Goal: Task Accomplishment & Management: Complete application form

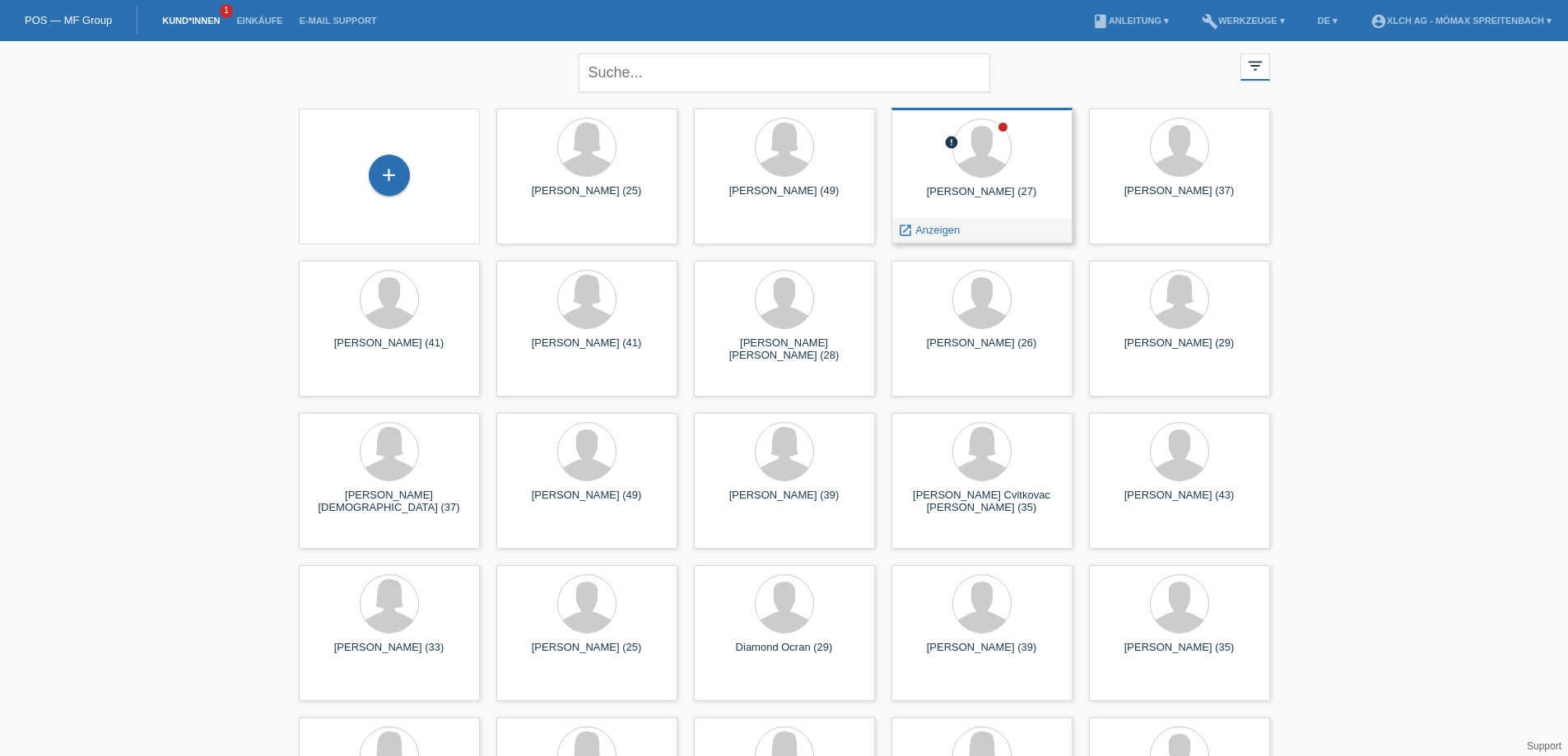
click at [947, 196] on div "Nenad Koloski (27)" at bounding box center [982, 199] width 155 height 27
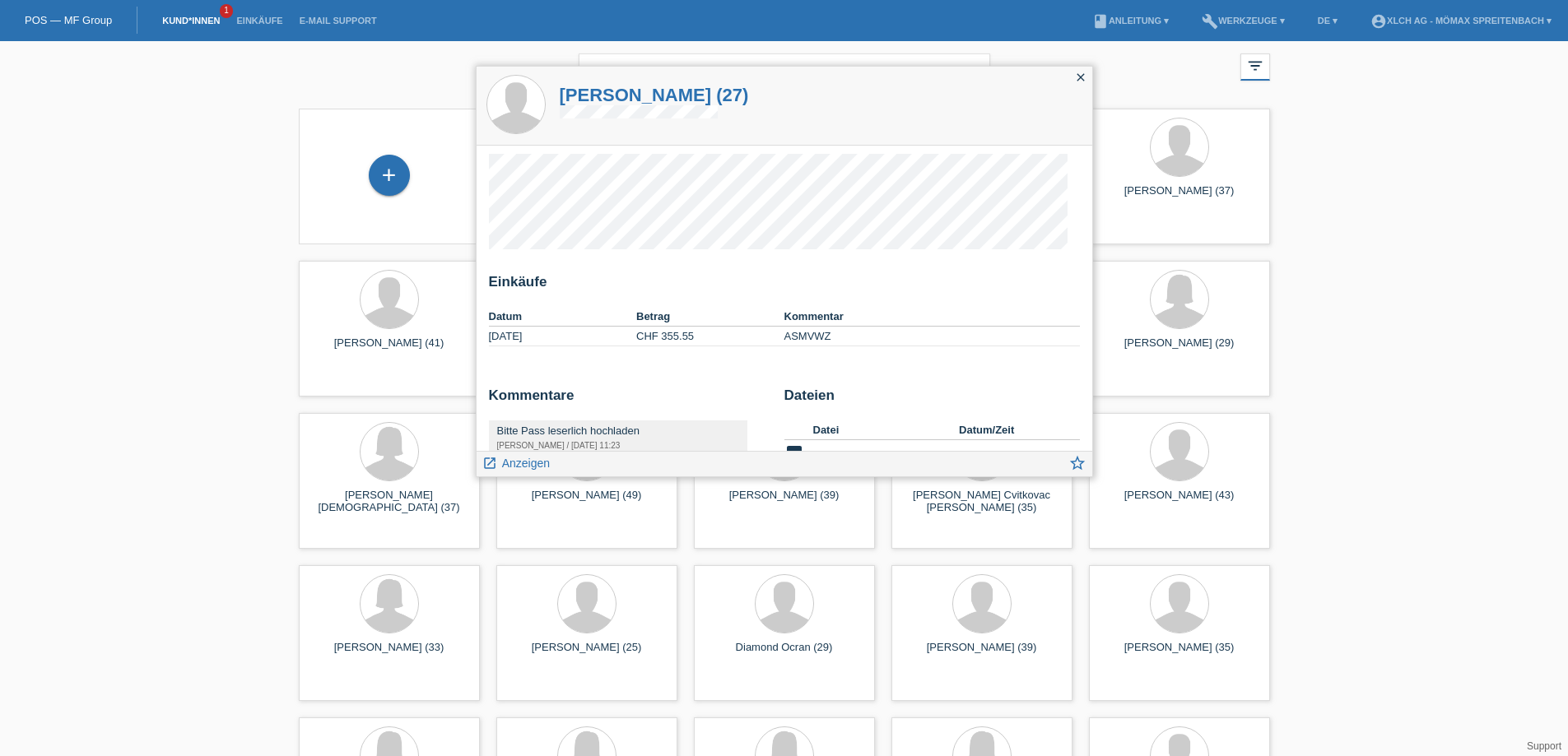
click at [806, 334] on td "ASMVWZ" at bounding box center [931, 336] width 295 height 20
copy td "ASMVWZ"
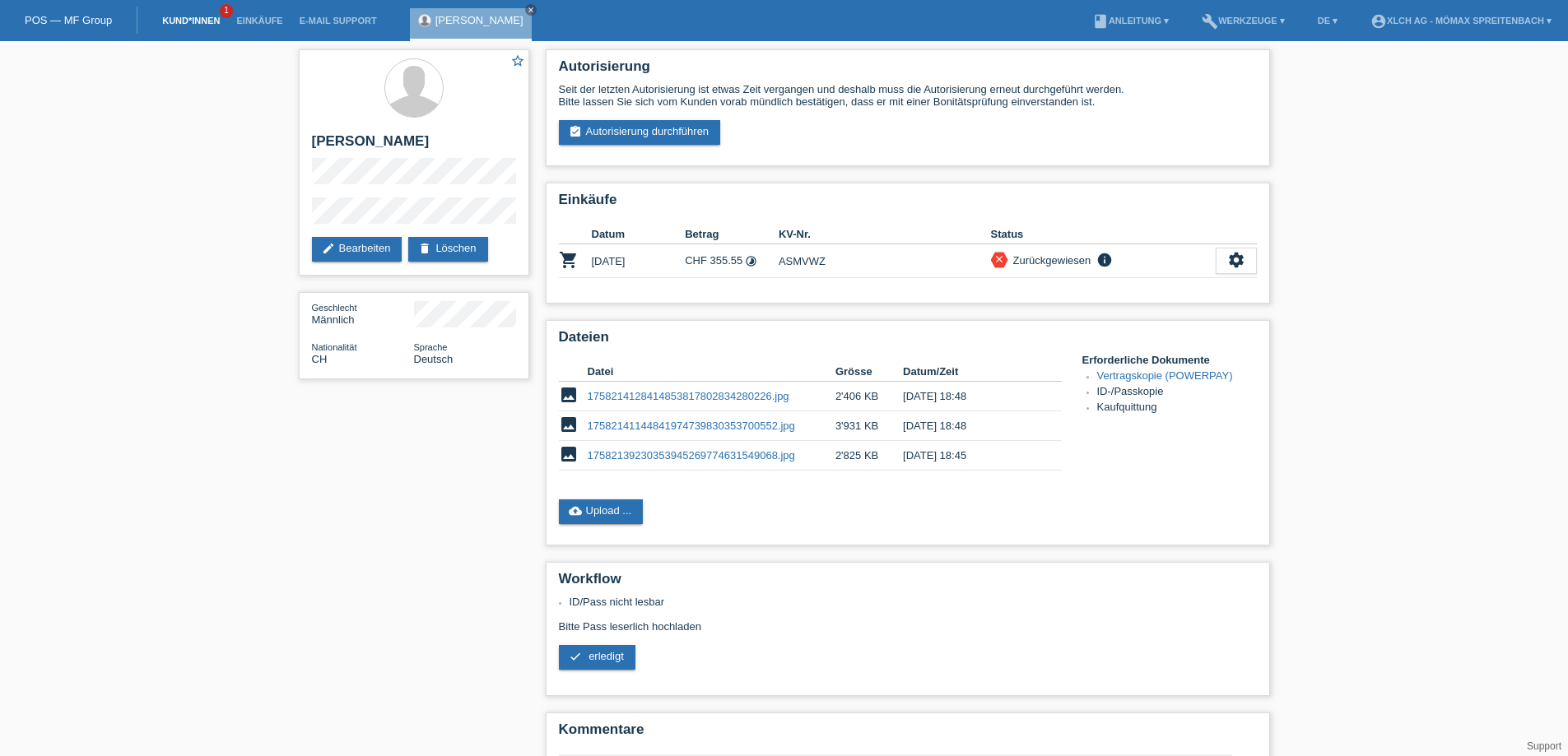
click at [167, 17] on link "Kund*innen" at bounding box center [190, 20] width 74 height 10
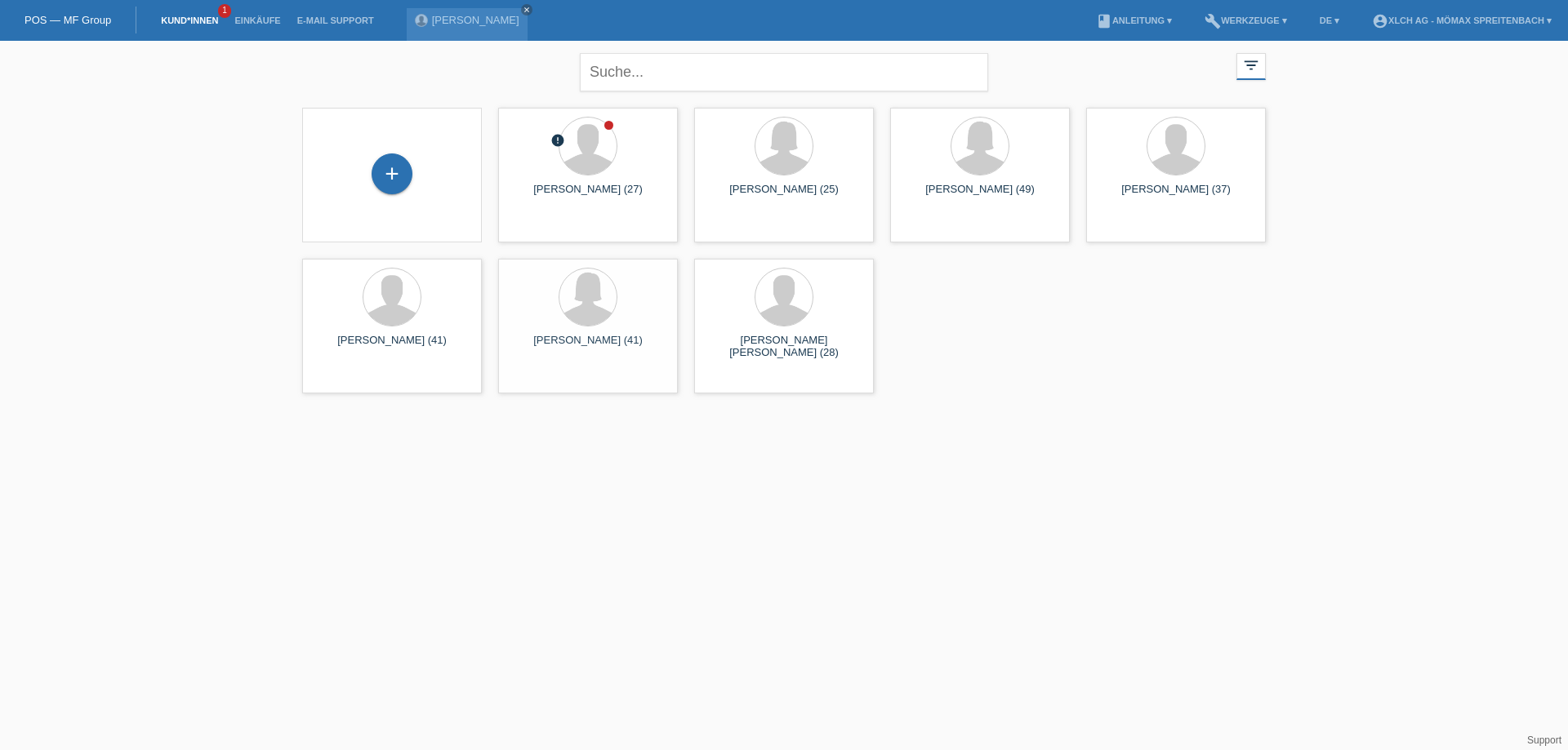
drag, startPoint x: 403, startPoint y: 199, endPoint x: 395, endPoint y: 195, distance: 8.9
click at [402, 198] on div "+" at bounding box center [392, 175] width 179 height 135
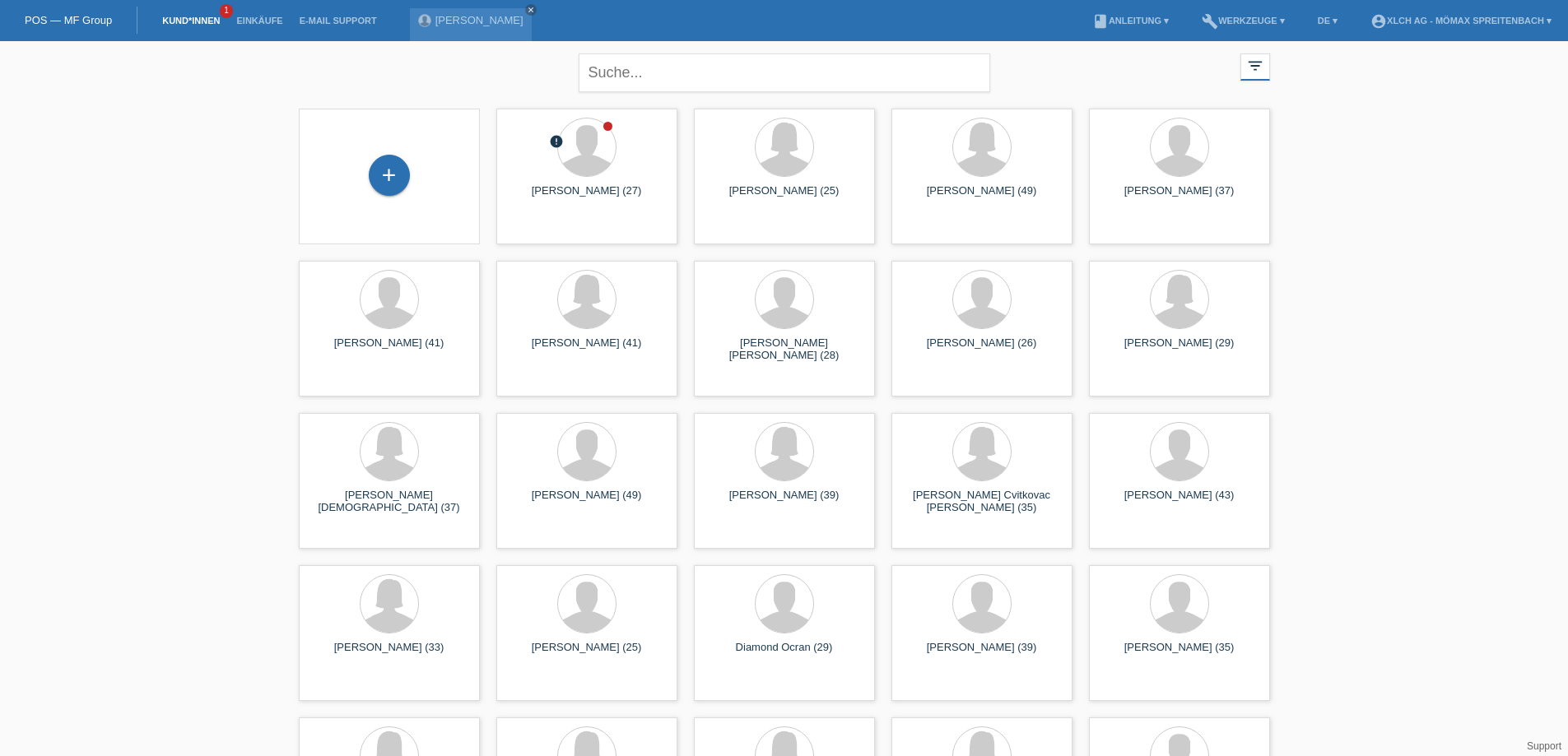
click at [410, 156] on div "+" at bounding box center [389, 177] width 155 height 44
click at [402, 204] on div "+" at bounding box center [389, 177] width 181 height 136
click at [404, 177] on div "+" at bounding box center [389, 175] width 39 height 28
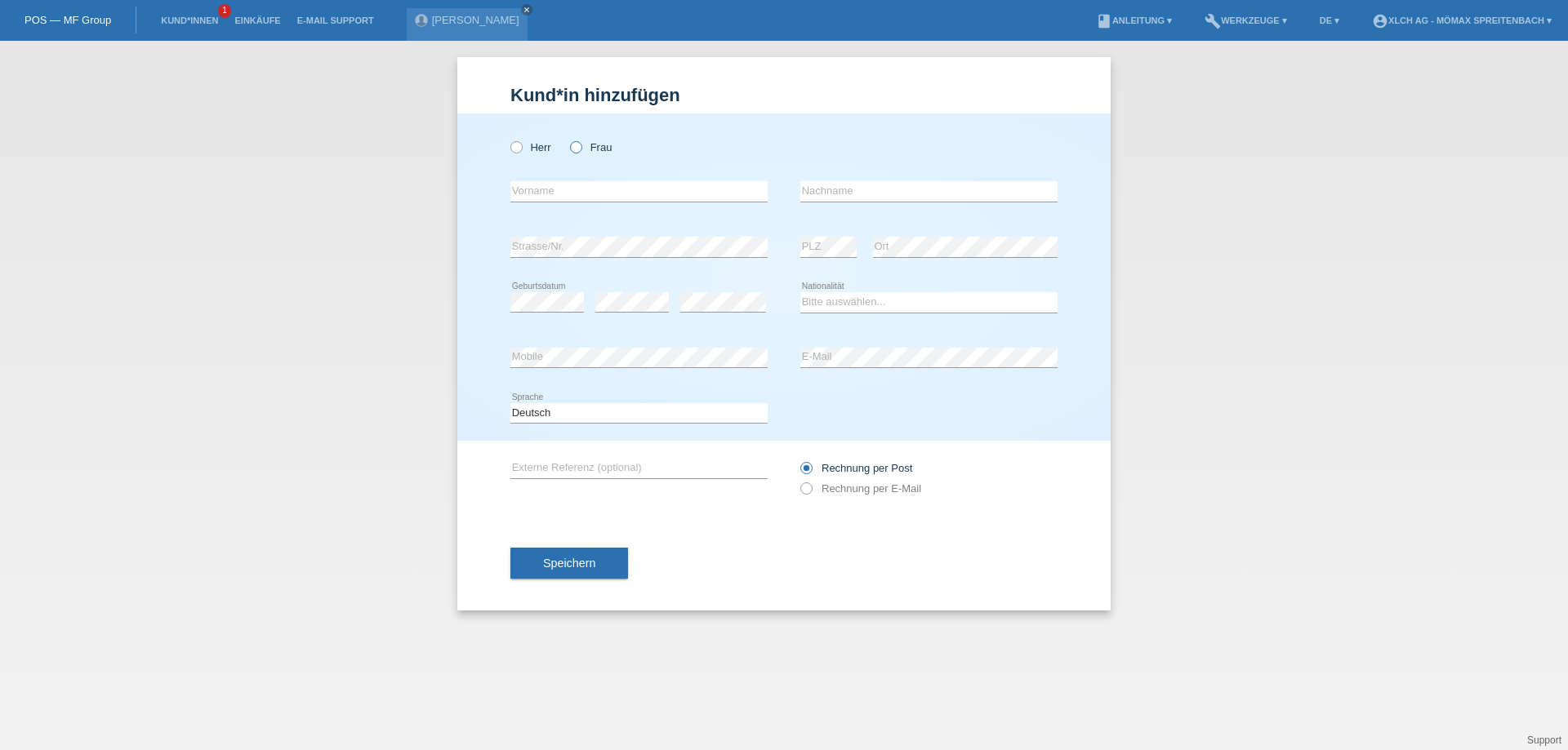
click at [567, 138] on icon at bounding box center [567, 138] width 0 height 0
click at [580, 151] on input "Frau" at bounding box center [575, 146] width 10 height 10
radio input "true"
click at [647, 192] on input "text" at bounding box center [638, 192] width 257 height 21
type input "Meltem"
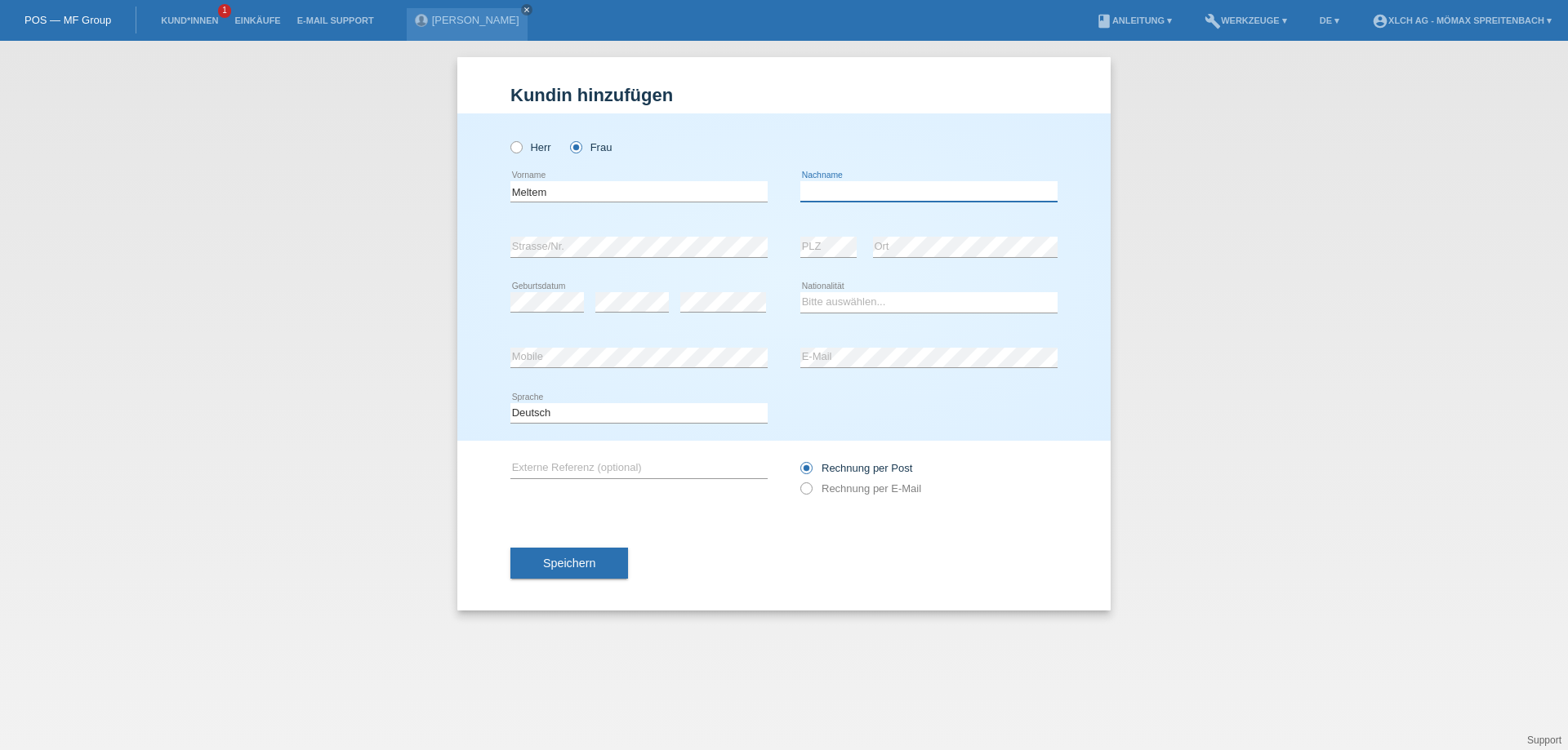
click at [835, 198] on input "text" at bounding box center [929, 192] width 257 height 21
type input "Bilgin"
click at [858, 294] on select "Bitte auswählen... Schweiz Deutschland Liechtenstein Österreich ------------ Af…" at bounding box center [929, 302] width 257 height 20
select select "TR"
click at [801, 293] on select "Bitte auswählen... Schweiz Deutschland Liechtenstein Österreich ------------ Af…" at bounding box center [929, 302] width 257 height 20
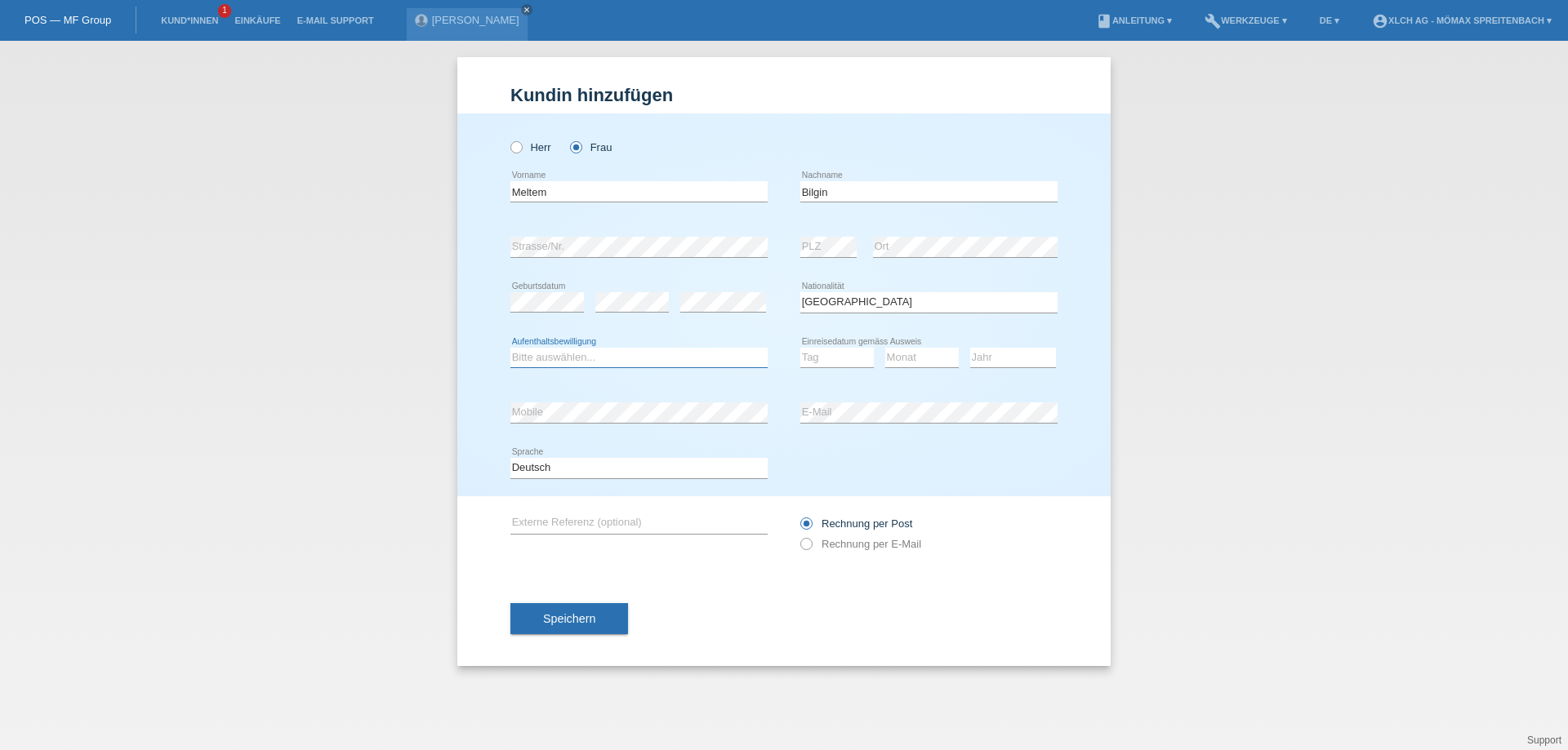
click at [605, 361] on select "Bitte auswählen... C B B - Flüchtlingsstatus Andere" at bounding box center [638, 357] width 257 height 20
select select "BF"
click at [510, 348] on select "Bitte auswählen... C B B - Flüchtlingsstatus Andere" at bounding box center [638, 357] width 257 height 20
click at [825, 356] on select "Tag 01 02 03 04 05 06 07 08 09 10 11" at bounding box center [837, 357] width 73 height 20
select select "12"
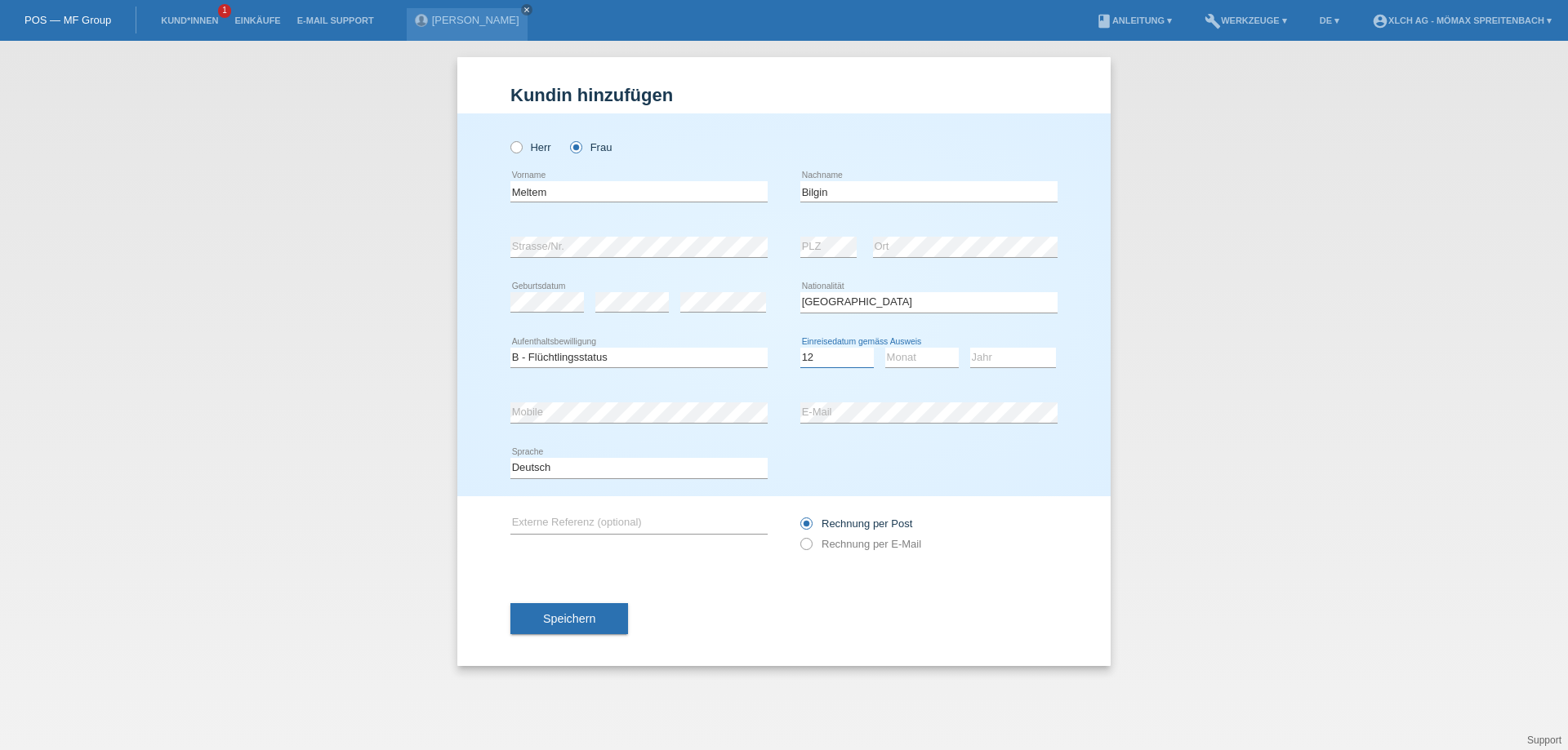
click at [801, 348] on select "Tag 01 02 03 04 05 06 07 08 09 10 11" at bounding box center [837, 357] width 73 height 20
click at [922, 361] on select "Monat 01 02 03 04 05 06 07 08 09 10 11" at bounding box center [921, 357] width 73 height 20
select select "05"
click at [885, 348] on select "Monat 01 02 03 04 05 06 07 08 09 10 11" at bounding box center [921, 357] width 73 height 20
click at [898, 477] on div "Deutsch Français Italiano English error Sprache" at bounding box center [784, 468] width 547 height 56
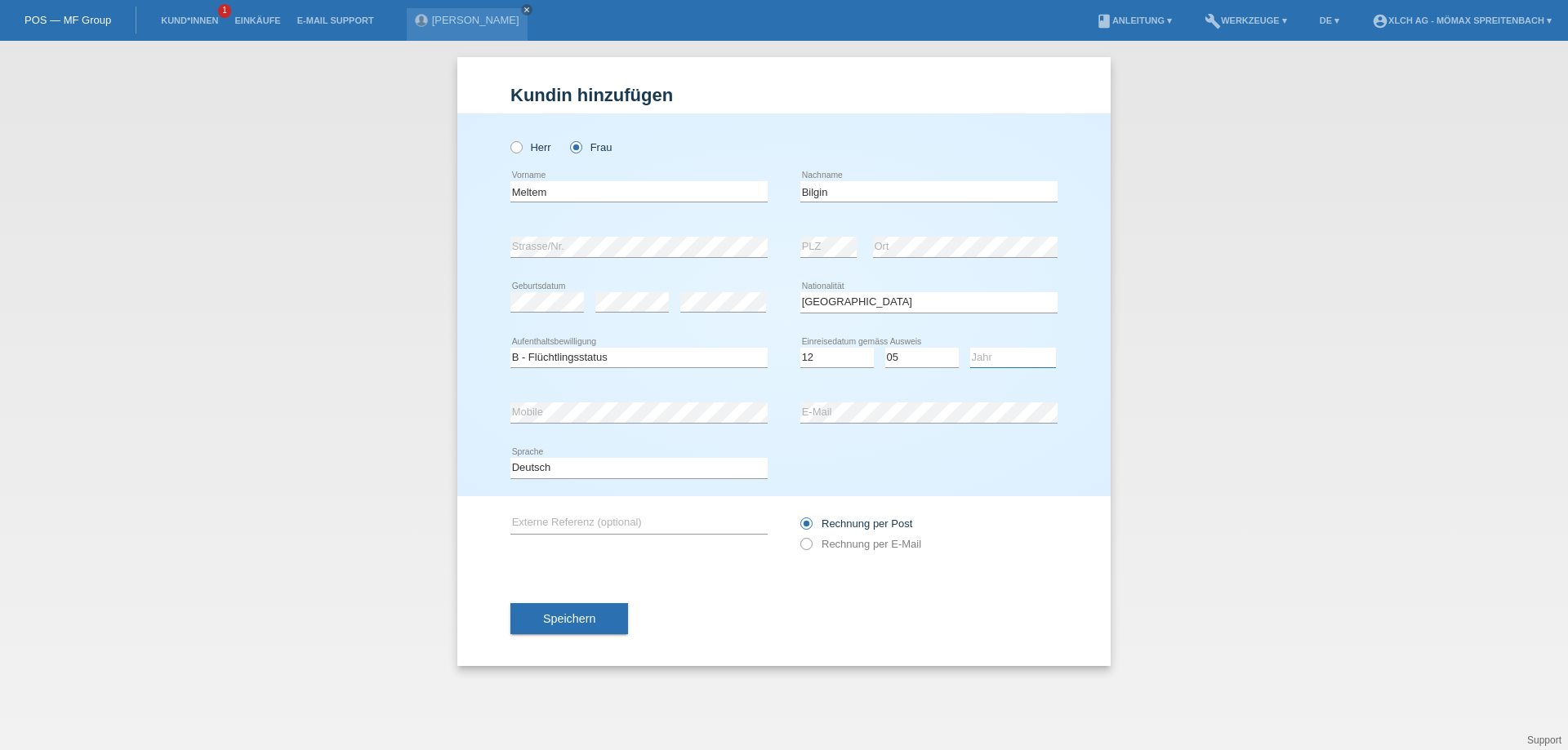
click at [980, 355] on select "Jahr 2025 2024 2023 2022 2021 2020 2019 2018 2017 2016 2015 2014 2013 2012 2011…" at bounding box center [1013, 357] width 85 height 20
select select "2010"
click at [970, 348] on select "Jahr 2025 2024 2023 2022 2021 2020 2019 2018 2017 2016 2015 2014 2013 2012 2011…" at bounding box center [1013, 357] width 85 height 20
click at [596, 513] on div "error Externe Referenz (optional)" at bounding box center [638, 523] width 257 height 56
click at [552, 618] on span "Speichern" at bounding box center [569, 619] width 52 height 13
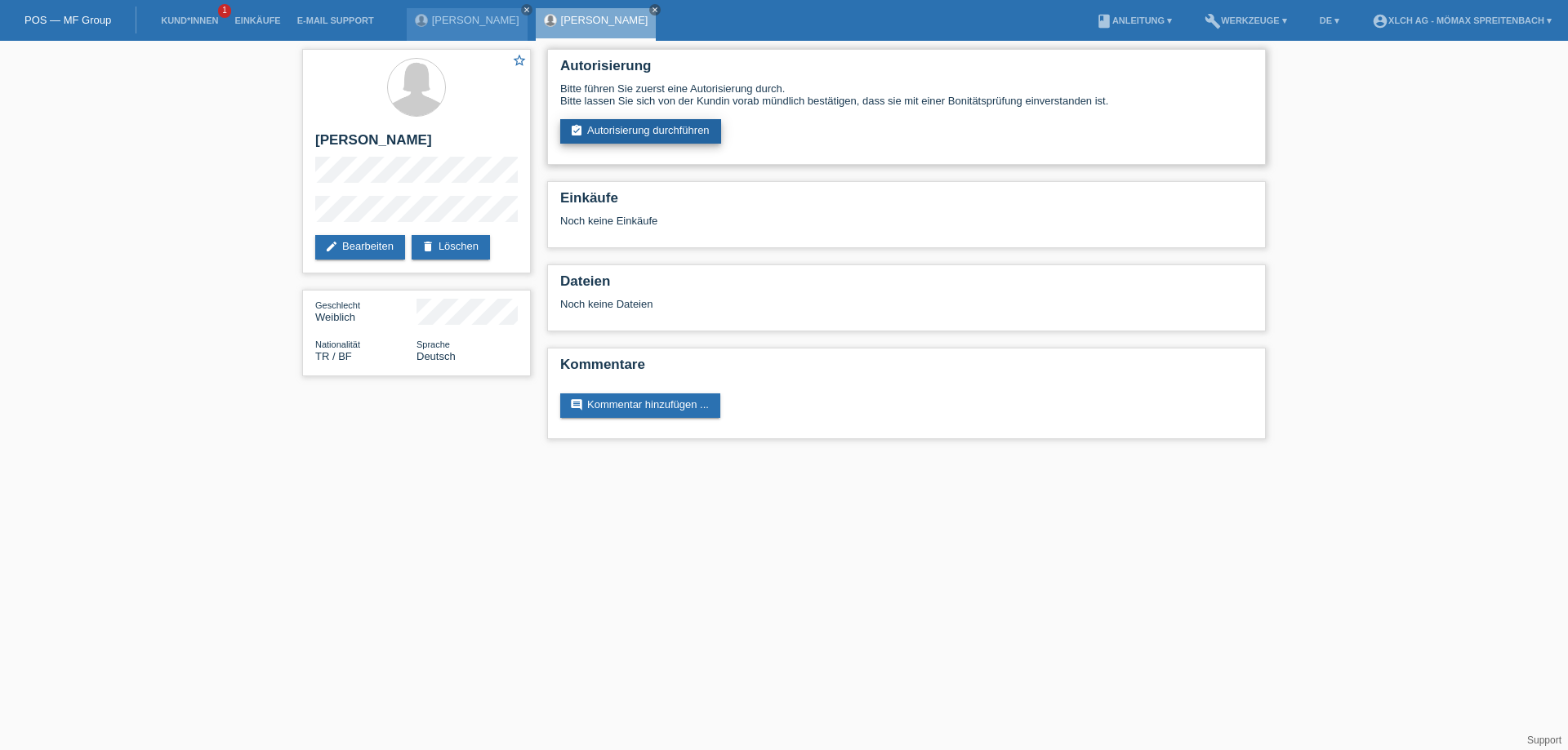
click at [684, 126] on link "assignment_turned_in Autorisierung durchführen" at bounding box center [641, 132] width 161 height 25
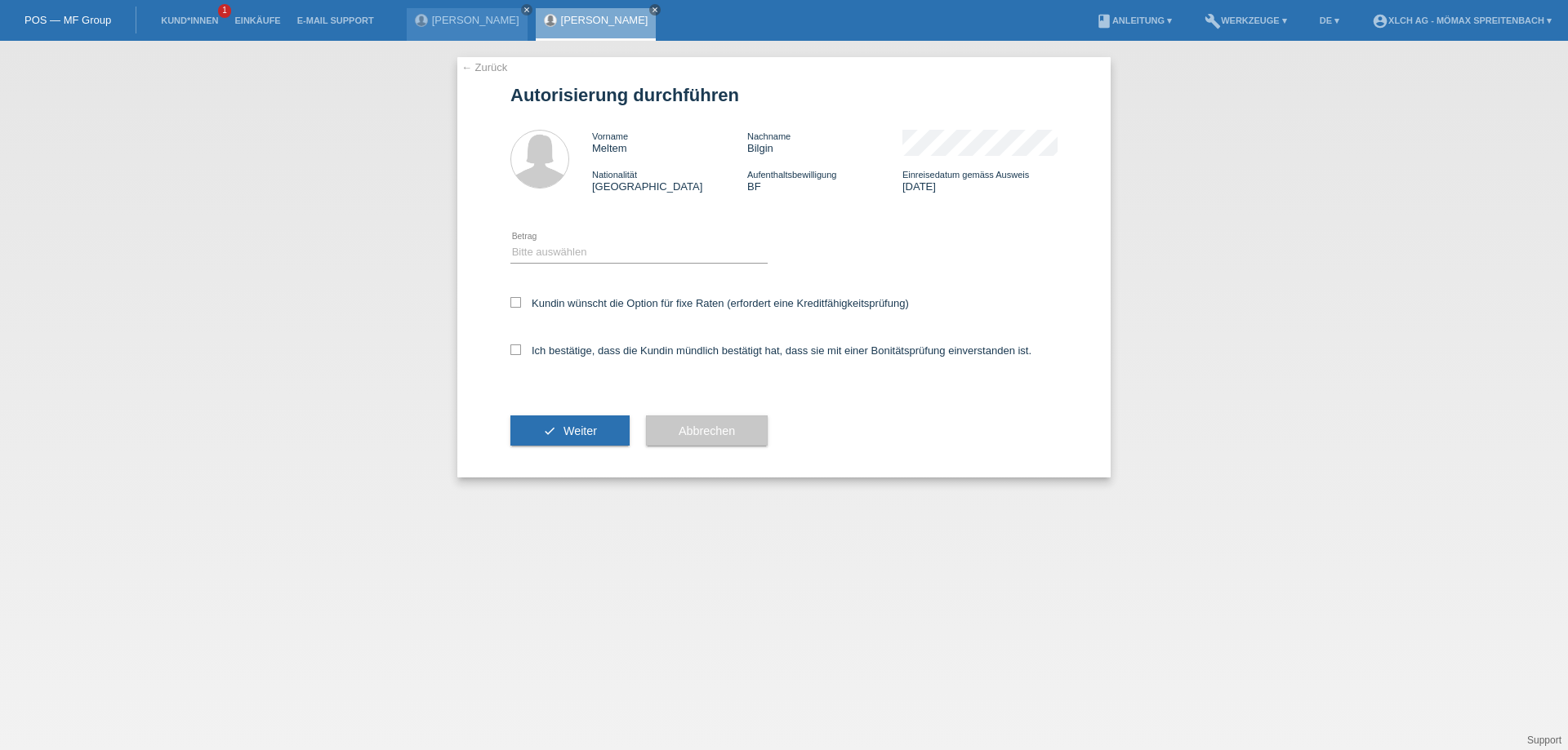
click at [701, 242] on div "Bitte auswählen CHF 1.00 - CHF 499.00 CHF 500.00 - CHF 1'999.00 CHF 2'000.00 - …" at bounding box center [638, 253] width 257 height 56
click at [629, 244] on div "Bitte auswählen CHF 1.00 - CHF 499.00 CHF 500.00 - CHF 1'999.00 CHF 2'000.00 - …" at bounding box center [638, 253] width 257 height 56
click at [598, 252] on select "Bitte auswählen CHF 1.00 - CHF 499.00 CHF 500.00 - CHF 1'999.00 CHF 2'000.00 - …" at bounding box center [638, 252] width 257 height 20
click at [684, 261] on select "Bitte auswählen CHF 1.00 - CHF 499.00 CHF 500.00 - CHF 1'999.00 CHF 2'000.00 - …" at bounding box center [638, 252] width 257 height 20
select select "2"
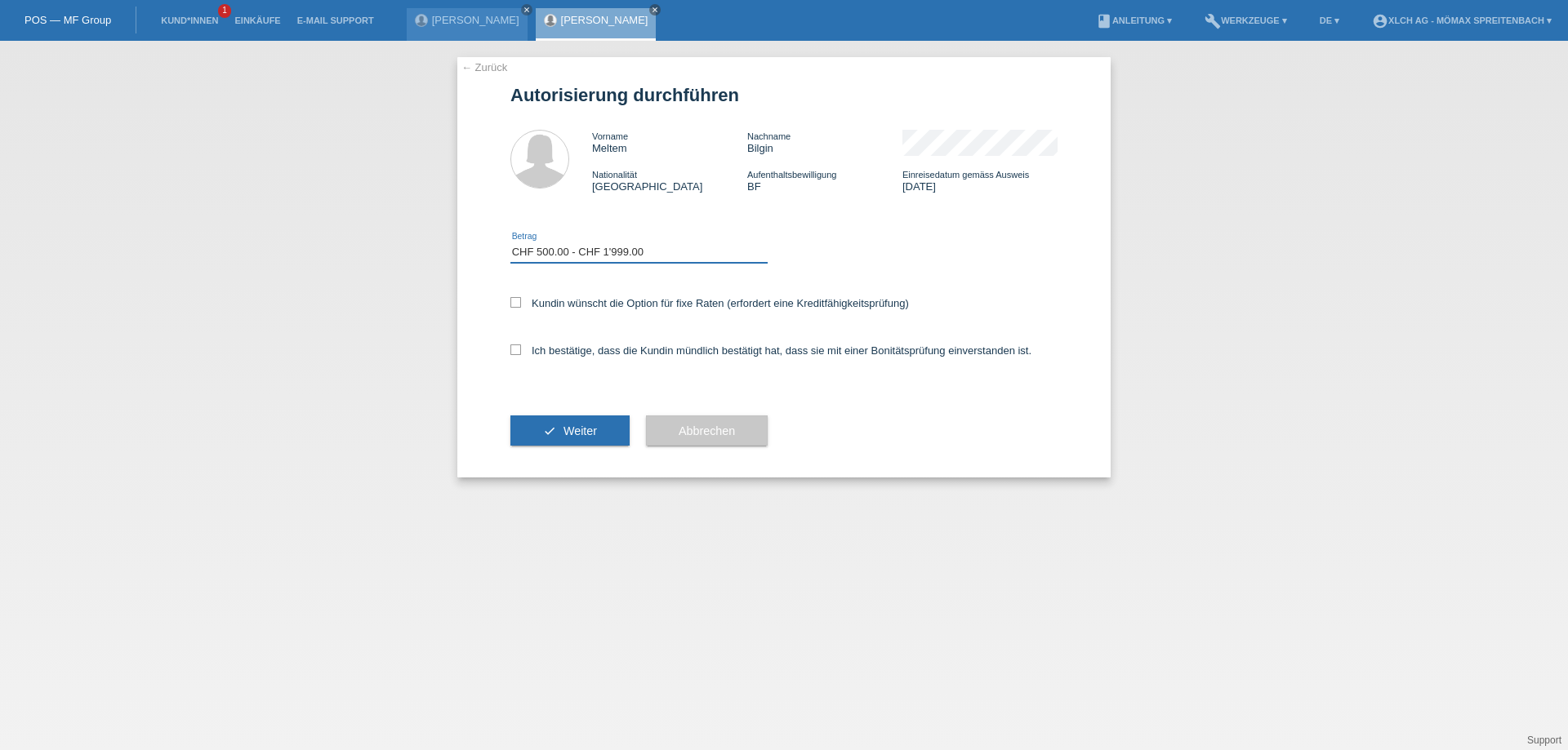
click at [510, 245] on select "Bitte auswählen CHF 1.00 - CHF 499.00 CHF 500.00 - CHF 1'999.00 CHF 2'000.00 - …" at bounding box center [638, 252] width 257 height 20
click at [517, 302] on icon at bounding box center [515, 302] width 10 height 10
click at [517, 302] on input "Kundin wünscht die Option für fixe Raten (erfordert eine Kreditfähigkeitsprüfun…" at bounding box center [515, 302] width 10 height 10
checkbox input "true"
click at [511, 355] on icon at bounding box center [515, 349] width 10 height 10
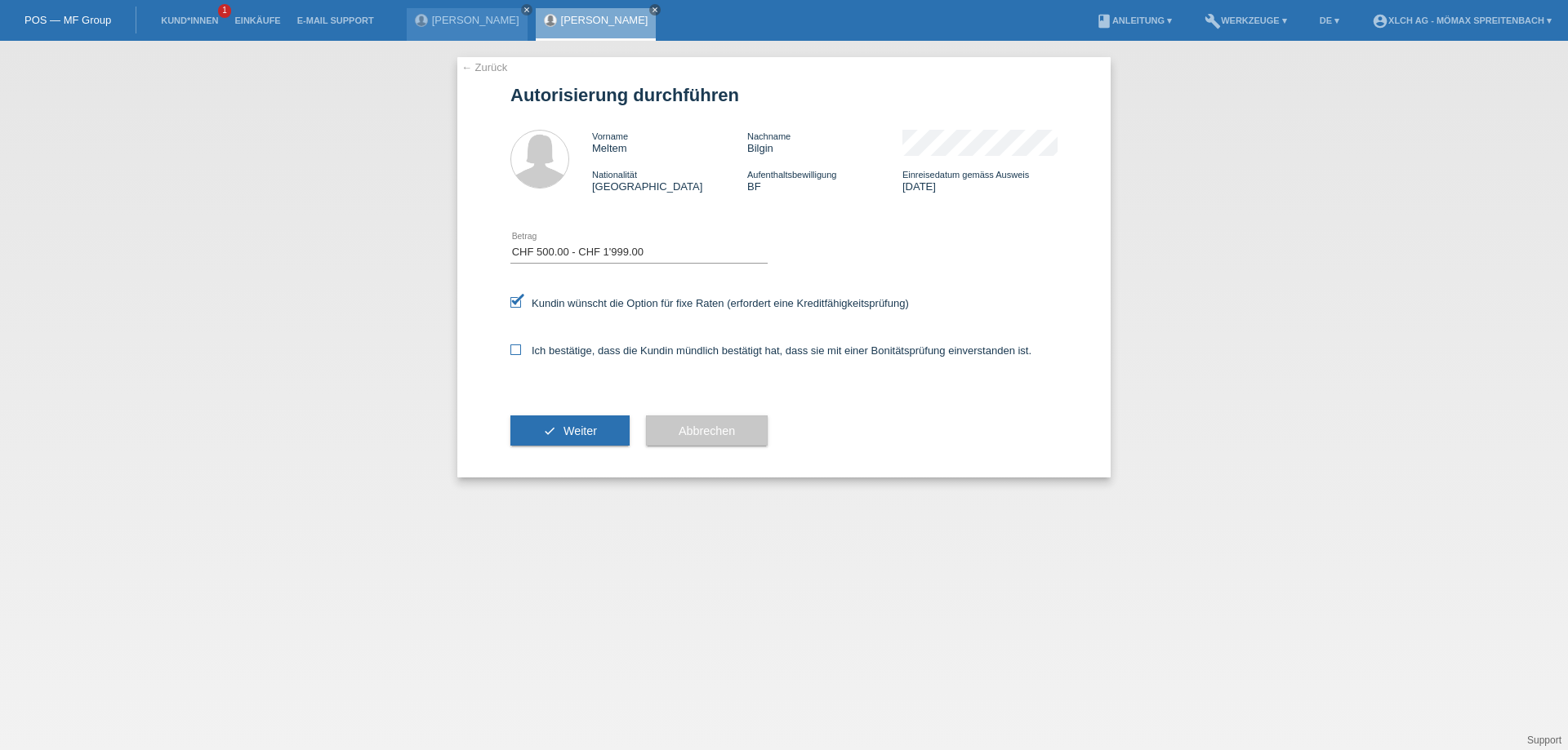
click at [511, 355] on input "Ich bestätige, dass die Kundin mündlich bestätigt hat, dass sie mit einer Bonit…" at bounding box center [515, 349] width 10 height 10
checkbox input "true"
click at [557, 435] on button "check Weiter" at bounding box center [570, 430] width 120 height 31
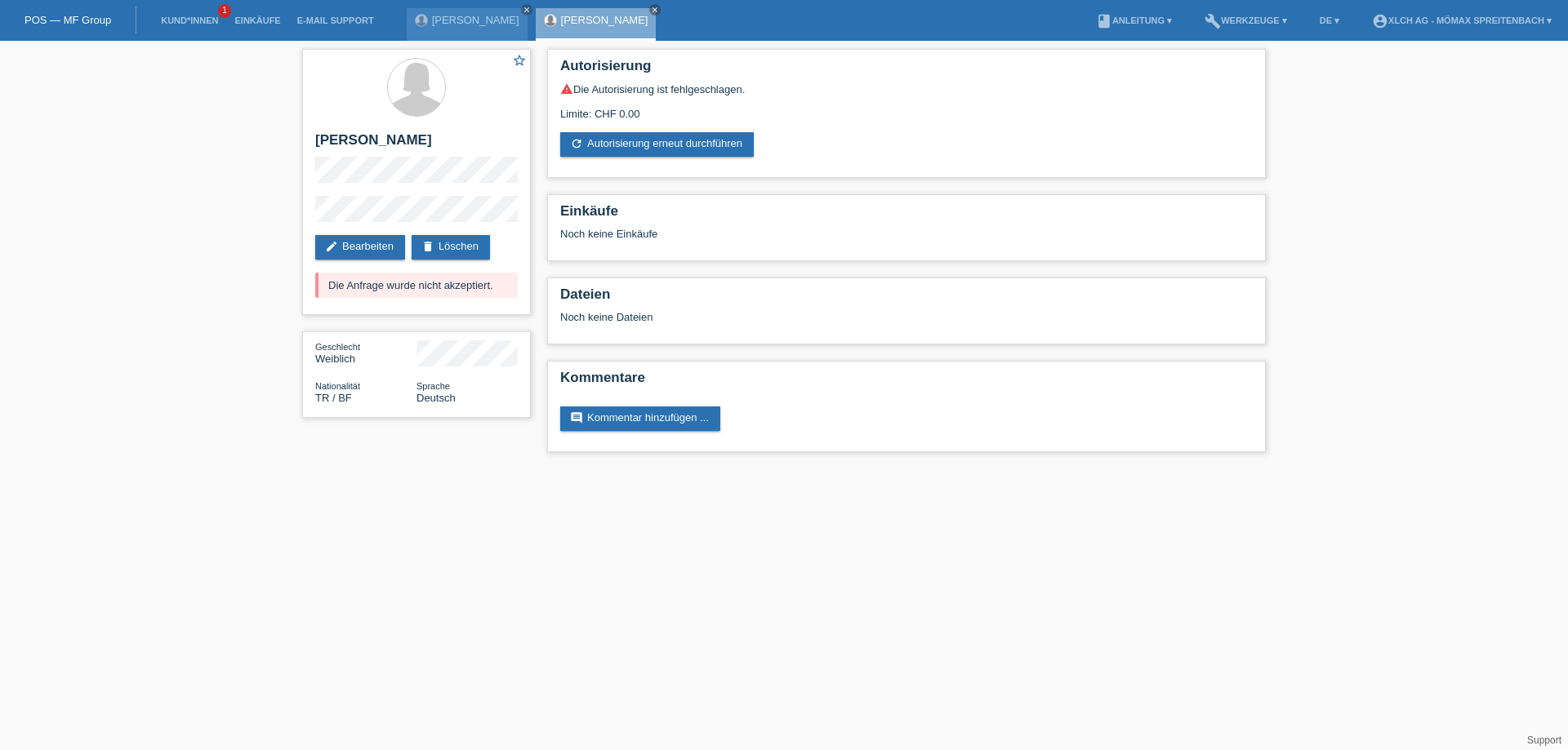
drag, startPoint x: 77, startPoint y: 27, endPoint x: 69, endPoint y: 32, distance: 9.4
click at [76, 27] on link "POS — MF Group" at bounding box center [67, 20] width 86 height 12
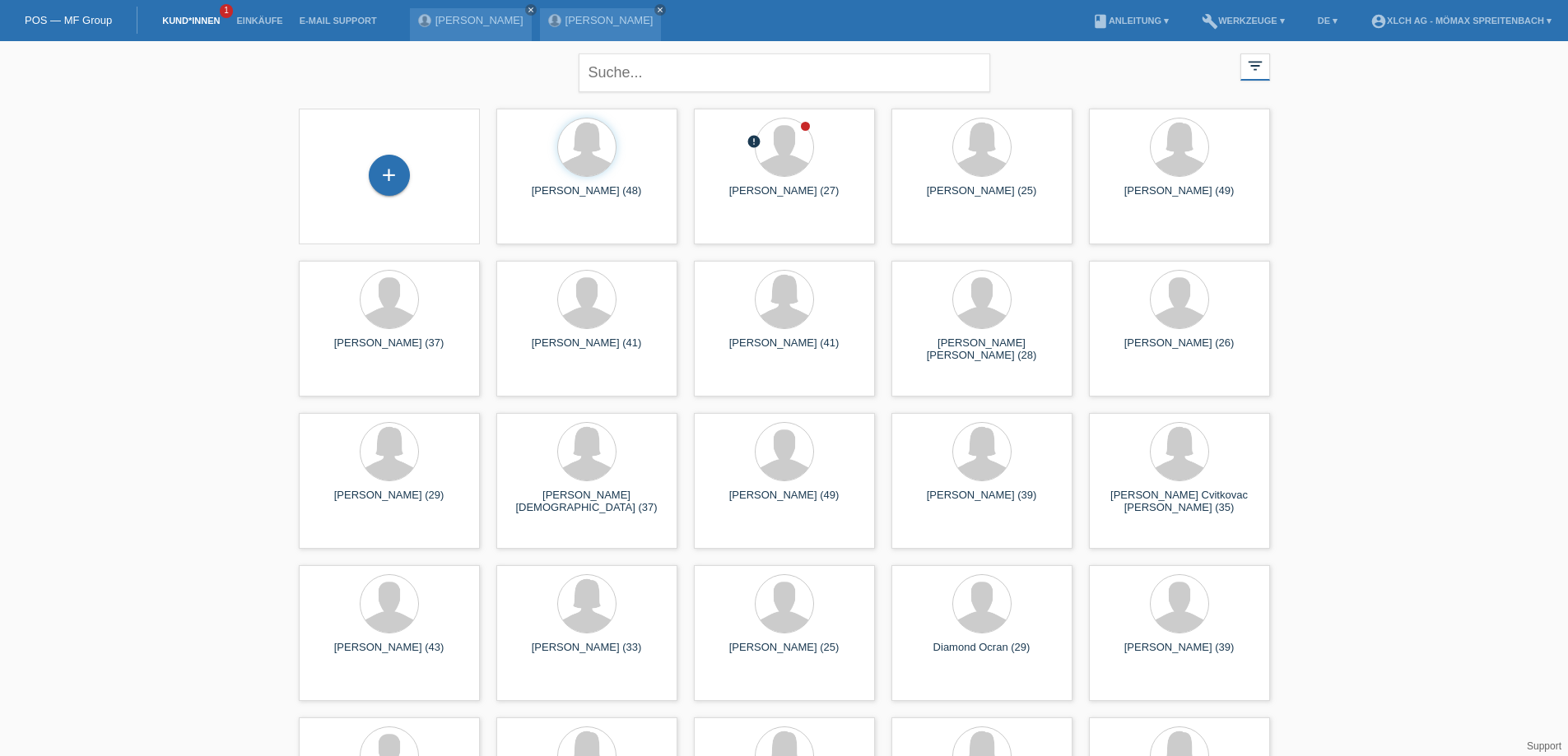
click at [546, 5] on div "[PERSON_NAME] close [PERSON_NAME] close" at bounding box center [540, 20] width 260 height 41
click at [540, 27] on div "[PERSON_NAME] close" at bounding box center [600, 25] width 121 height 32
click at [549, 149] on div at bounding box center [587, 149] width 155 height 62
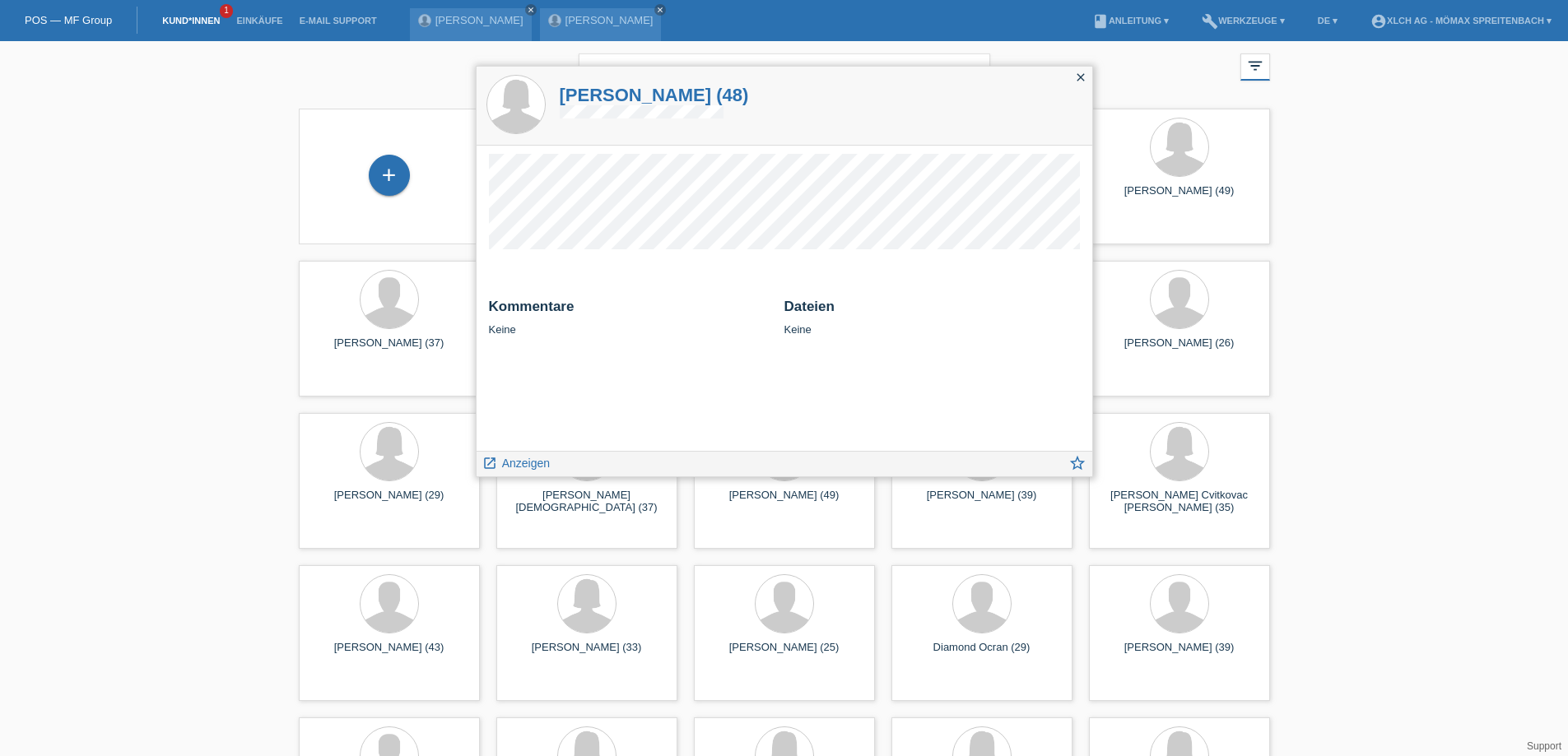
click at [1075, 72] on icon "close" at bounding box center [1080, 77] width 13 height 13
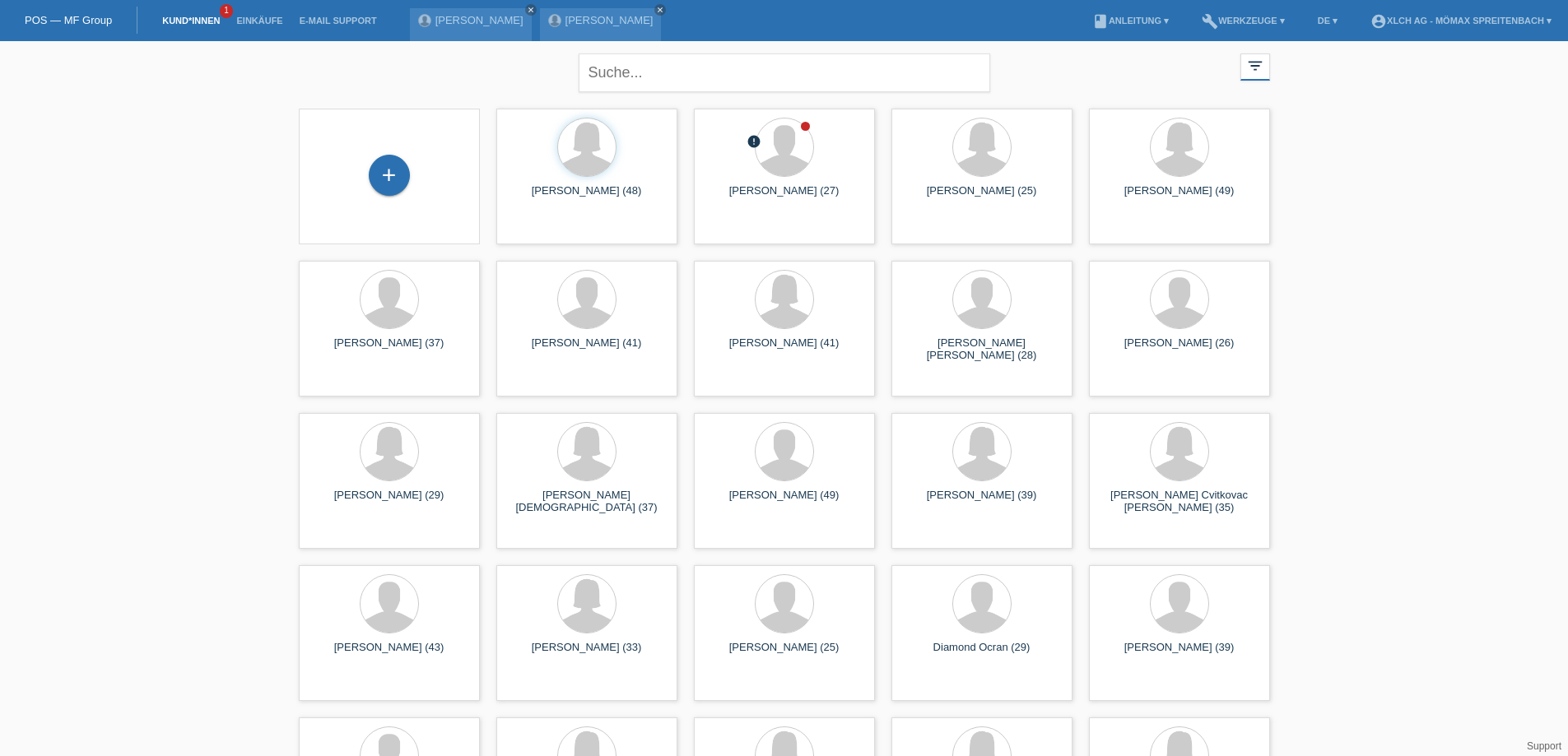
click at [75, 21] on link "POS — MF Group" at bounding box center [68, 20] width 87 height 12
click at [583, 169] on div at bounding box center [587, 148] width 57 height 57
click at [578, 181] on div "[PERSON_NAME] (48) launch Anzeigen" at bounding box center [586, 176] width 181 height 136
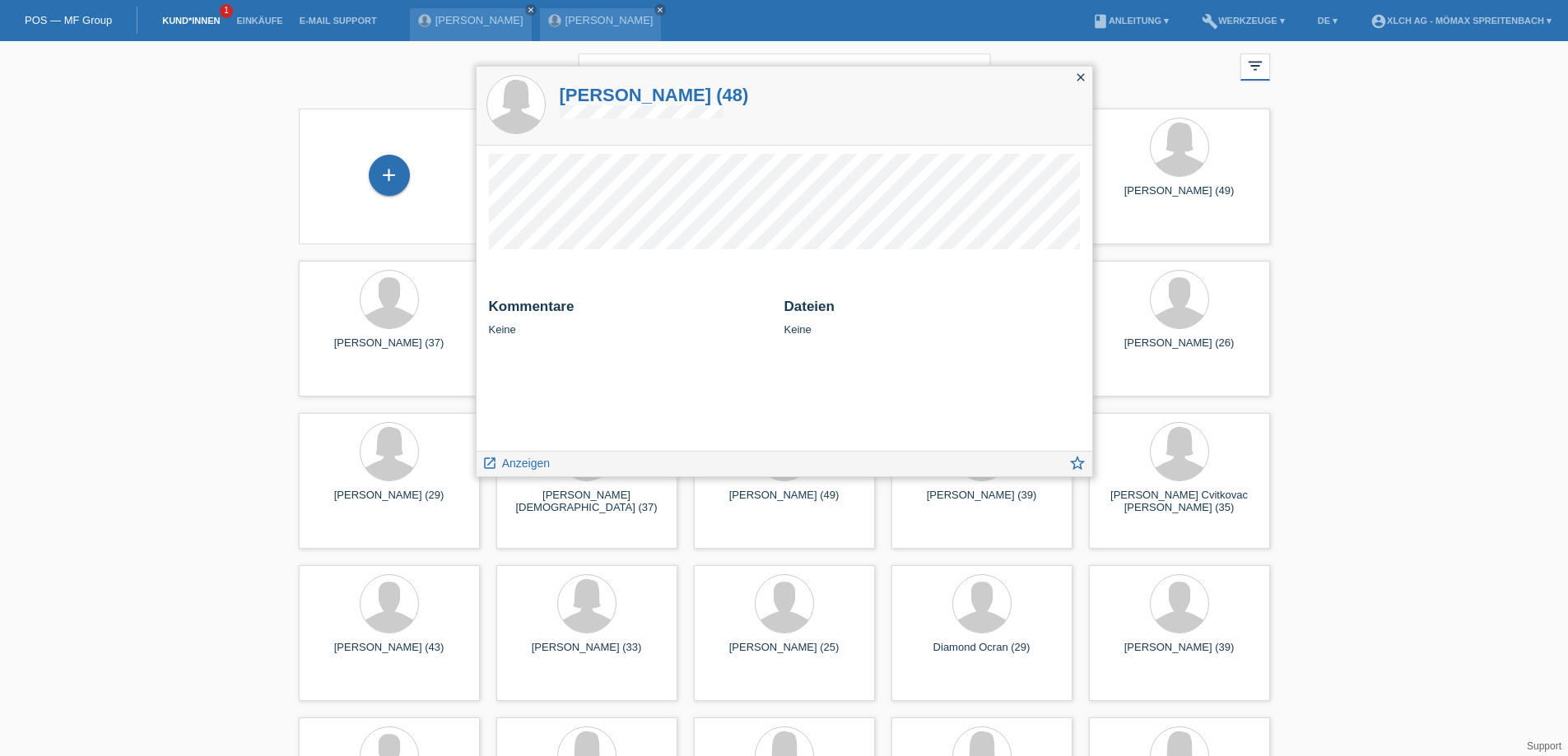
click at [577, 90] on h1 "Meltem Bilgin (48)" at bounding box center [654, 96] width 189 height 21
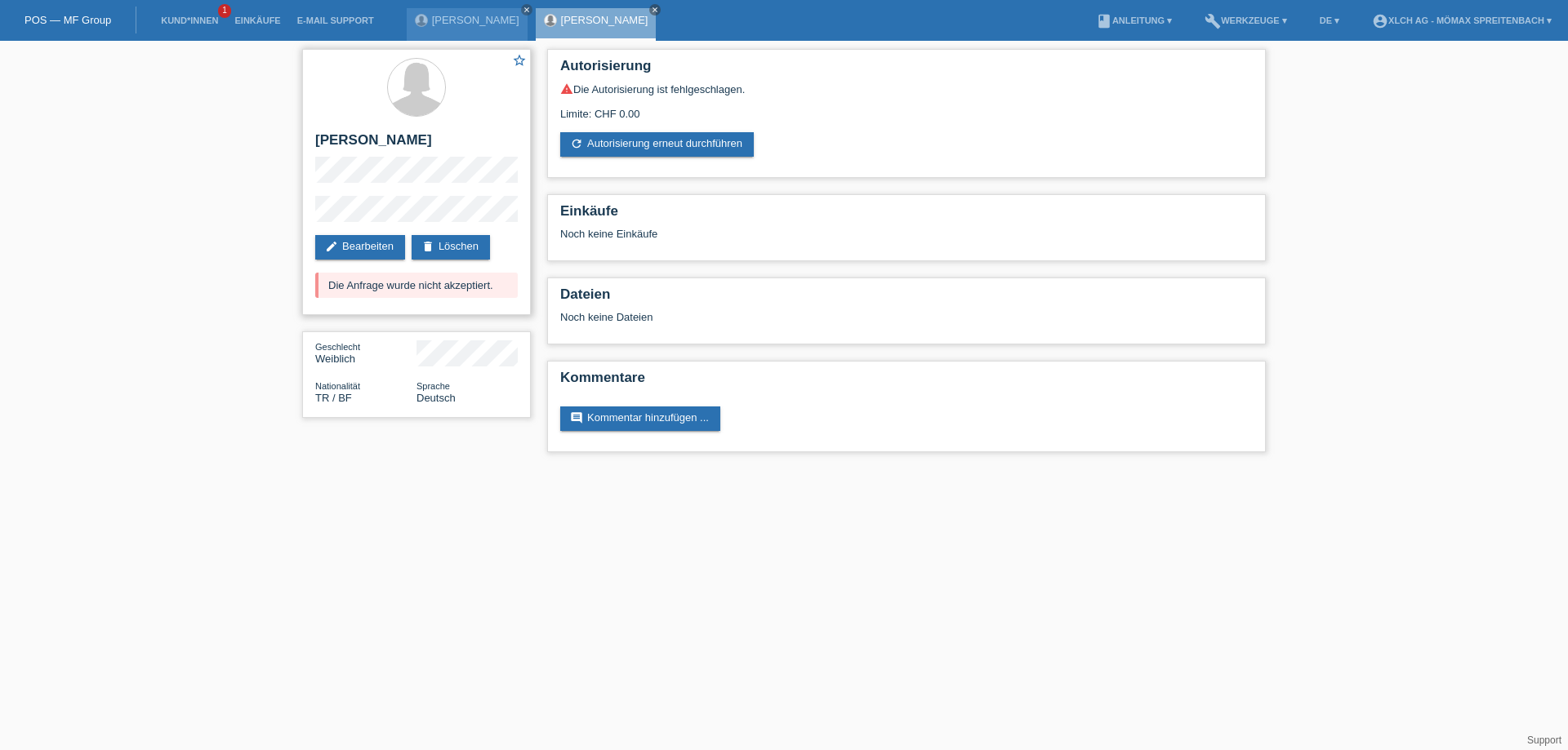
click at [335, 139] on h2 "[PERSON_NAME]" at bounding box center [416, 144] width 203 height 25
copy h2 "Meltem"
click at [384, 141] on h2 "[PERSON_NAME]" at bounding box center [416, 144] width 203 height 25
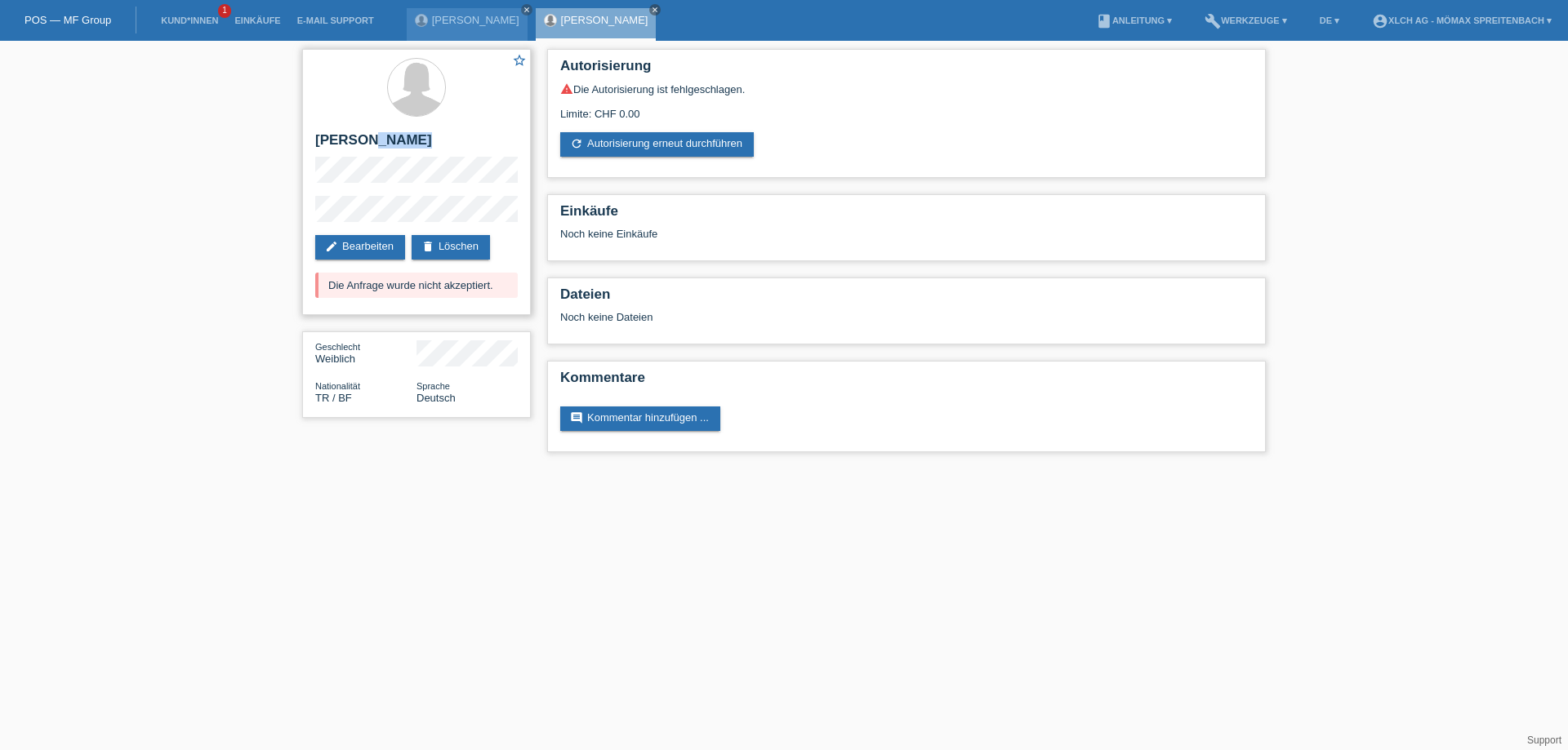
copy h2 "Bilgin"
click at [313, 174] on div "star_border [PERSON_NAME] edit Bearbeiten delete Löschen Die Anfrage wurde nich…" at bounding box center [416, 182] width 229 height 266
click at [402, 195] on div "star_border [PERSON_NAME] edit Bearbeiten delete Löschen Die Anfrage wurde nich…" at bounding box center [416, 182] width 229 height 266
